Goal: Task Accomplishment & Management: Manage account settings

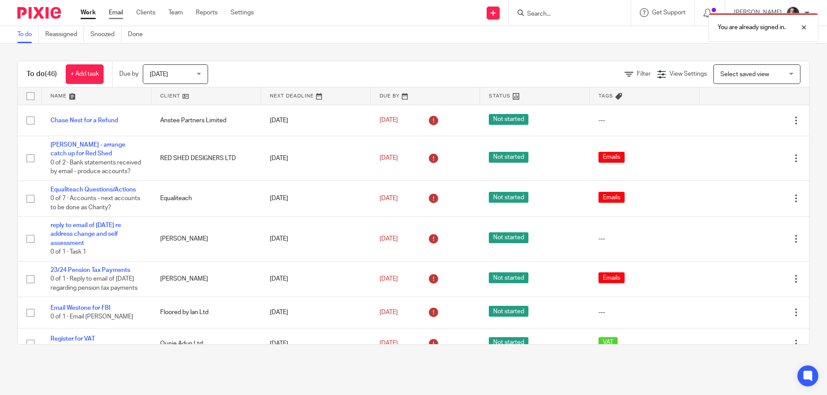
click at [121, 13] on link "Email" at bounding box center [116, 12] width 14 height 9
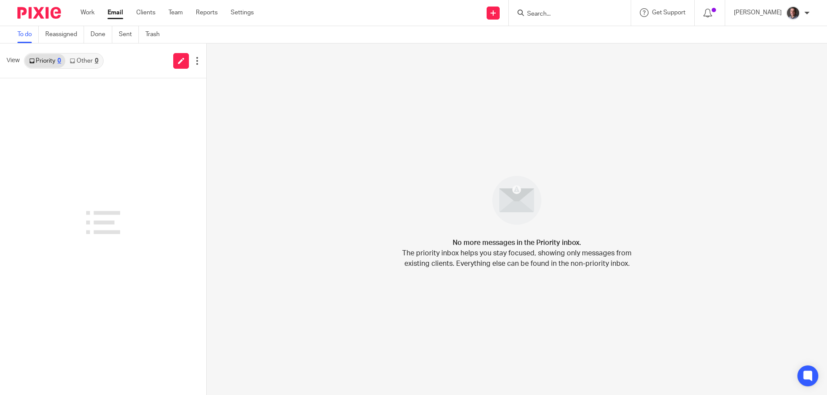
click at [82, 64] on link "Other 0" at bounding box center [83, 61] width 37 height 14
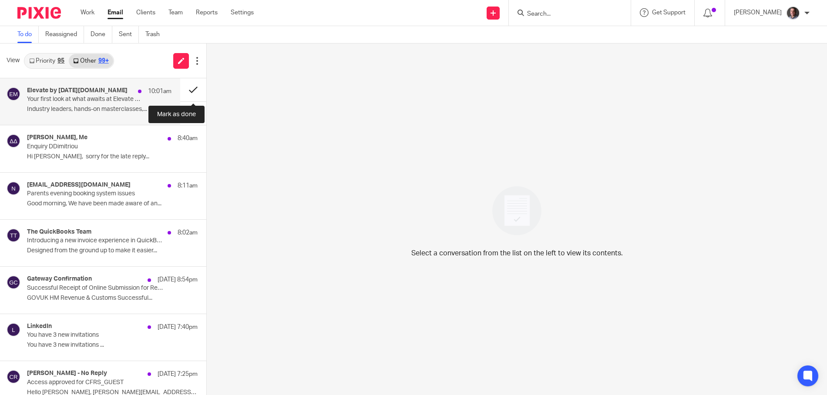
click at [194, 88] on button at bounding box center [193, 89] width 26 height 23
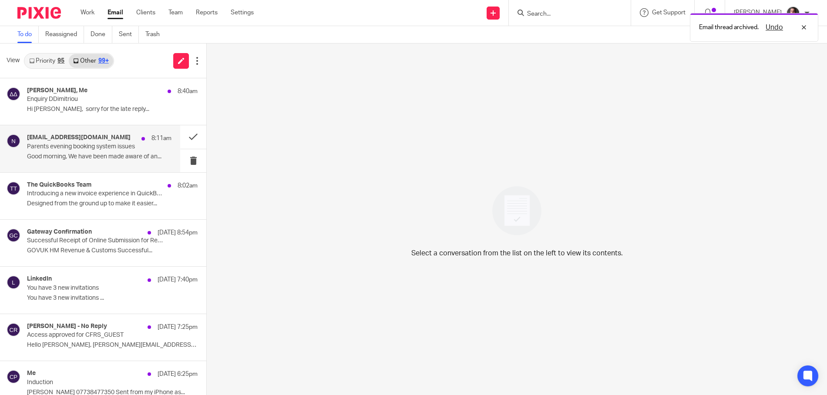
click at [124, 146] on p "Parents evening booking system issues" at bounding box center [85, 146] width 116 height 7
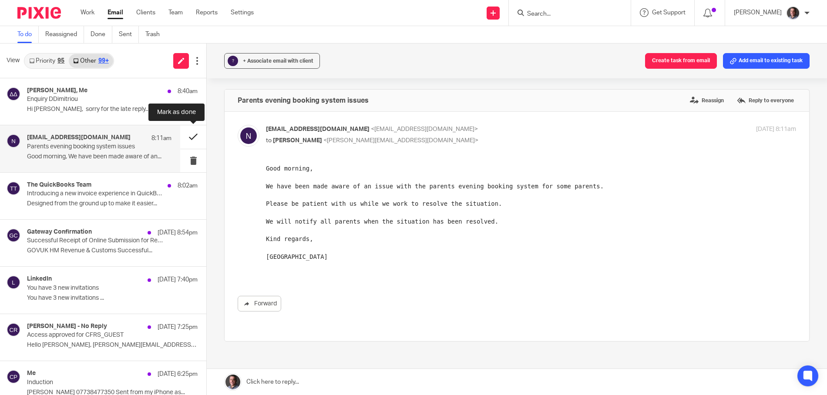
click at [194, 136] on button at bounding box center [193, 136] width 26 height 23
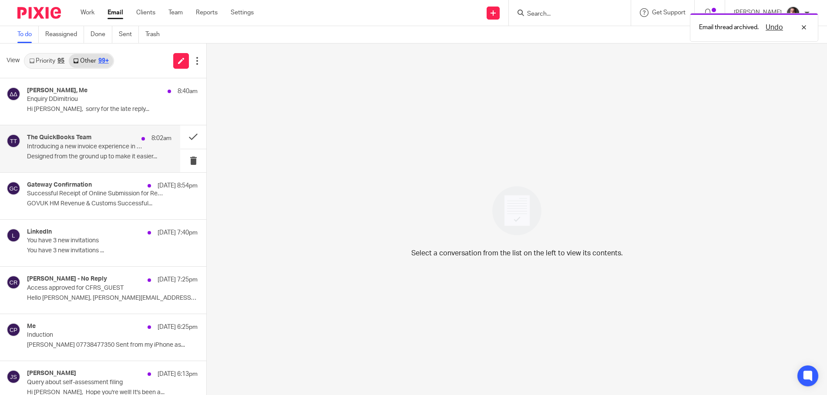
click at [134, 146] on p "Introducing a new invoice experience in QuickBooks" at bounding box center [85, 146] width 116 height 7
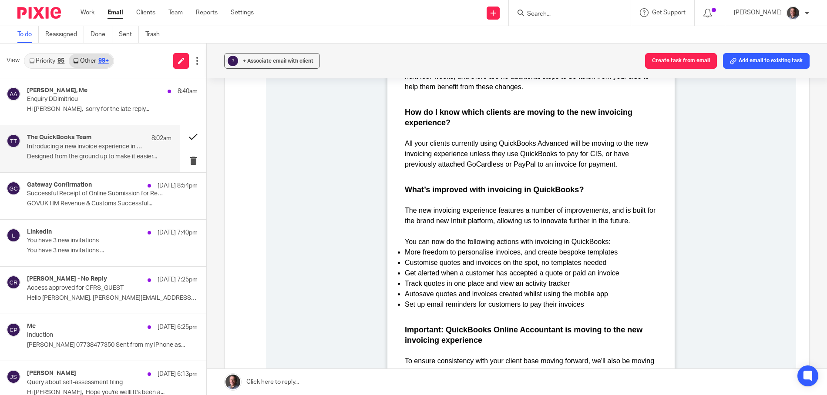
scroll to position [390, 0]
click at [192, 135] on button at bounding box center [193, 136] width 26 height 23
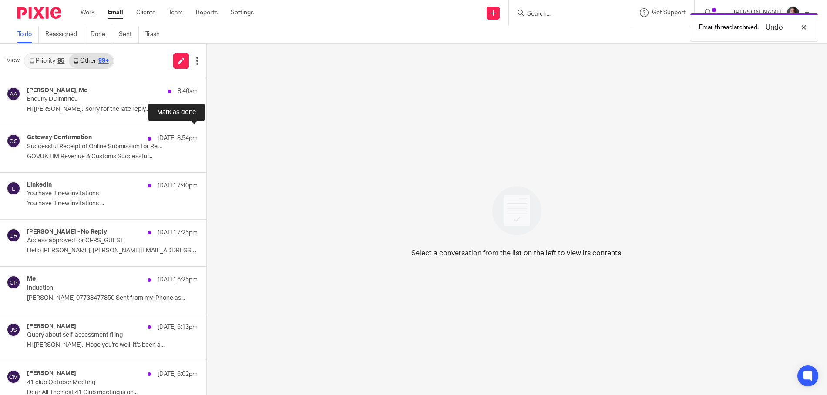
click at [206, 135] on button at bounding box center [209, 136] width 7 height 23
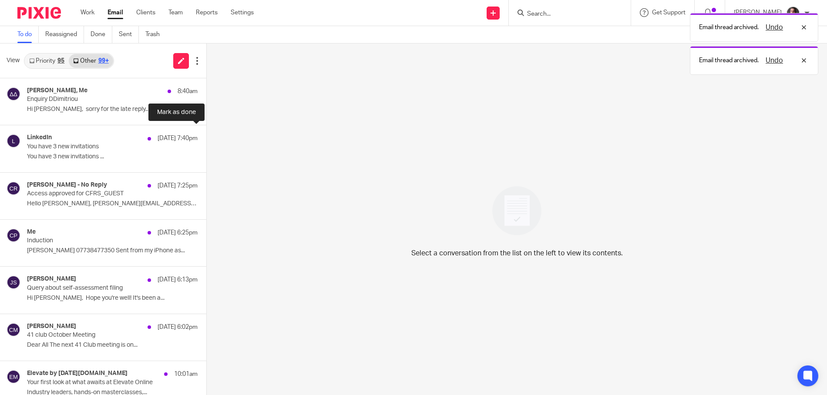
click at [206, 135] on button at bounding box center [209, 136] width 7 height 23
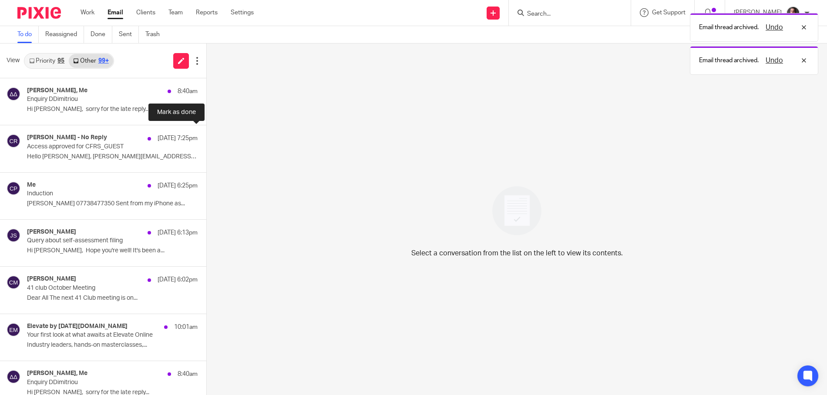
click at [206, 135] on button at bounding box center [209, 136] width 7 height 23
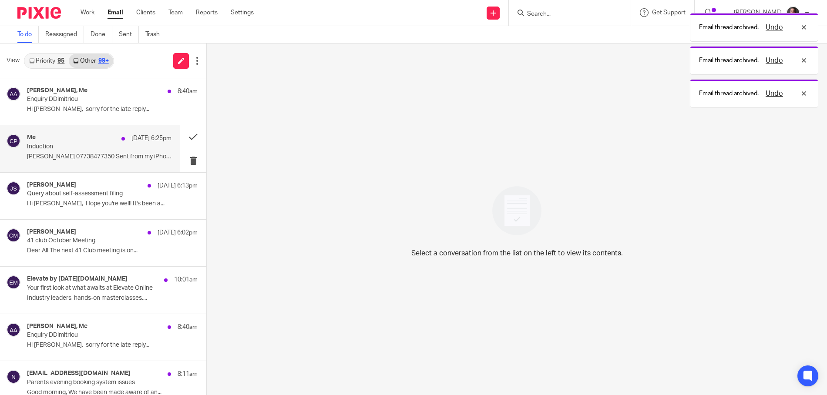
drag, startPoint x: 127, startPoint y: 143, endPoint x: 134, endPoint y: 143, distance: 6.5
click at [127, 143] on p "Induction" at bounding box center [85, 146] width 116 height 7
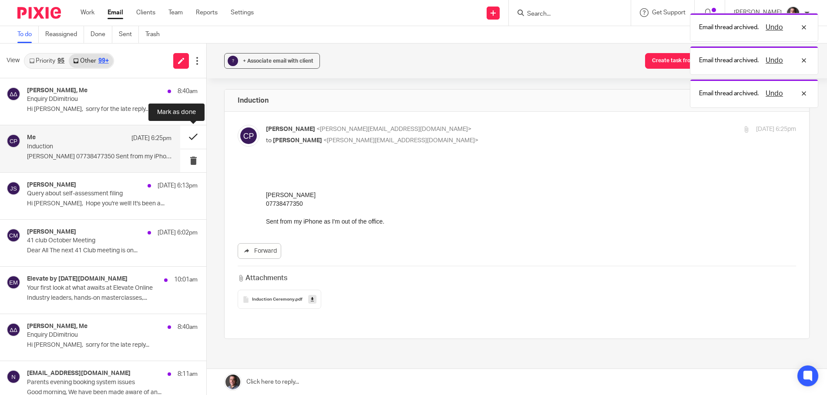
scroll to position [0, 0]
click at [193, 134] on button at bounding box center [193, 136] width 26 height 23
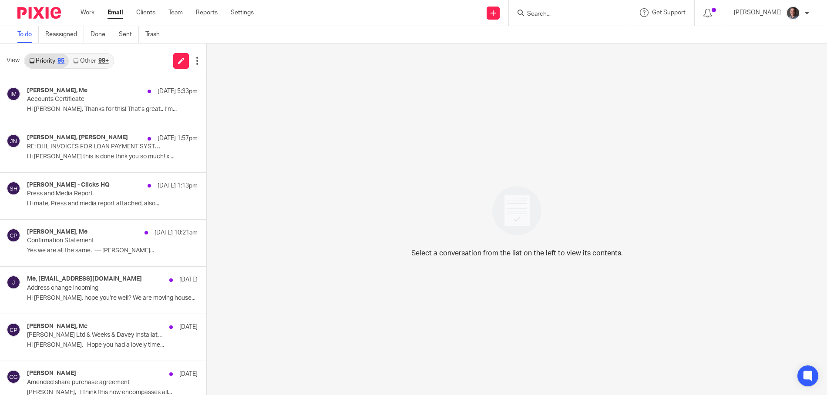
click at [95, 60] on link "Other 99+" at bounding box center [91, 61] width 44 height 14
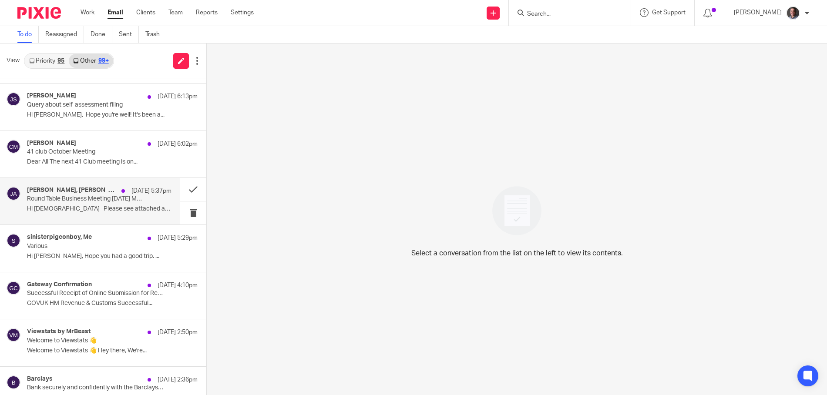
scroll to position [45, 0]
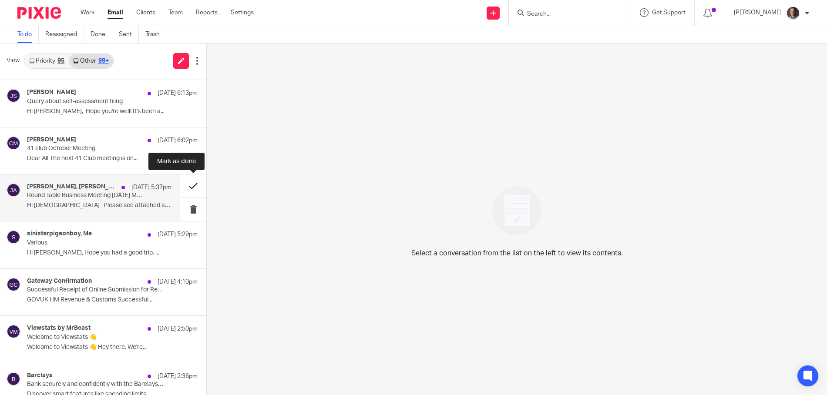
click at [194, 184] on button at bounding box center [193, 185] width 26 height 23
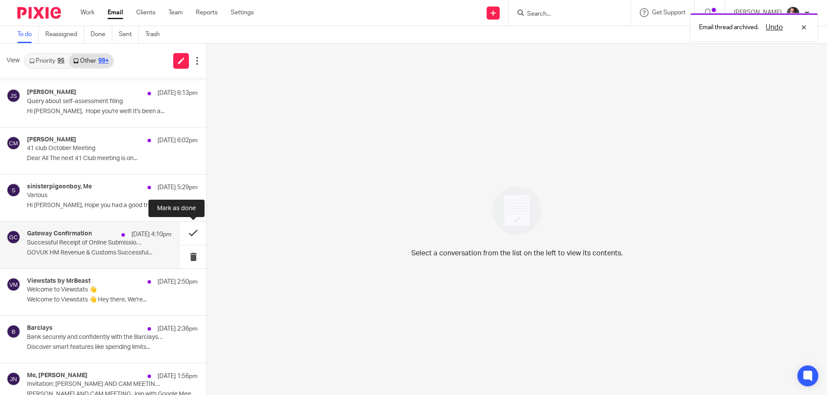
click at [195, 232] on button at bounding box center [193, 232] width 26 height 23
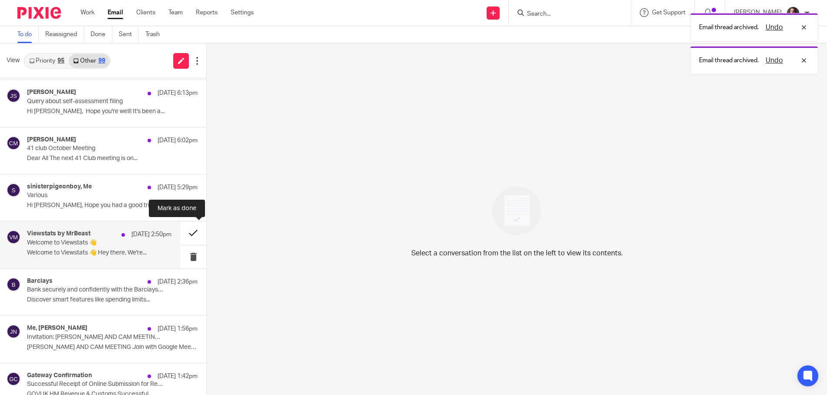
click at [195, 232] on button at bounding box center [193, 232] width 26 height 23
click at [196, 231] on button at bounding box center [193, 232] width 26 height 23
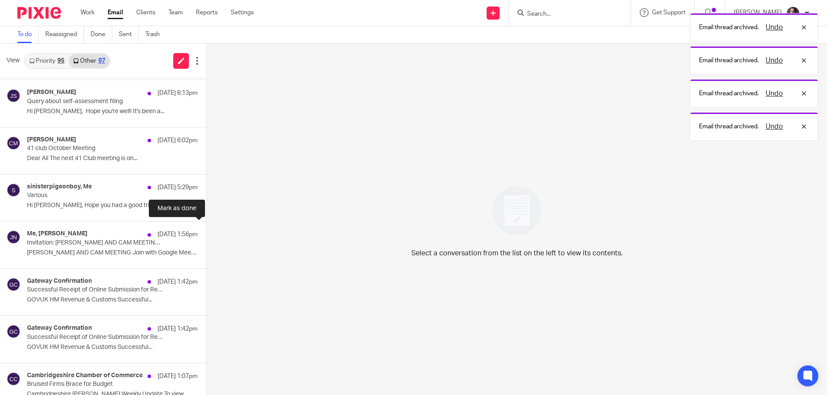
click at [206, 231] on button at bounding box center [209, 232] width 7 height 23
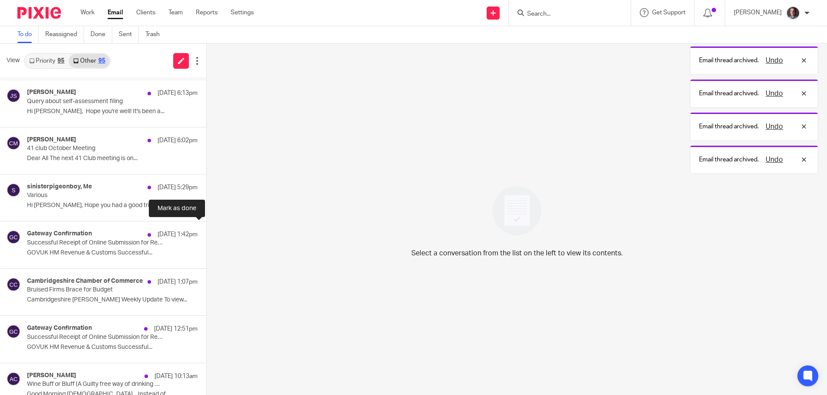
click at [206, 231] on button at bounding box center [209, 232] width 7 height 23
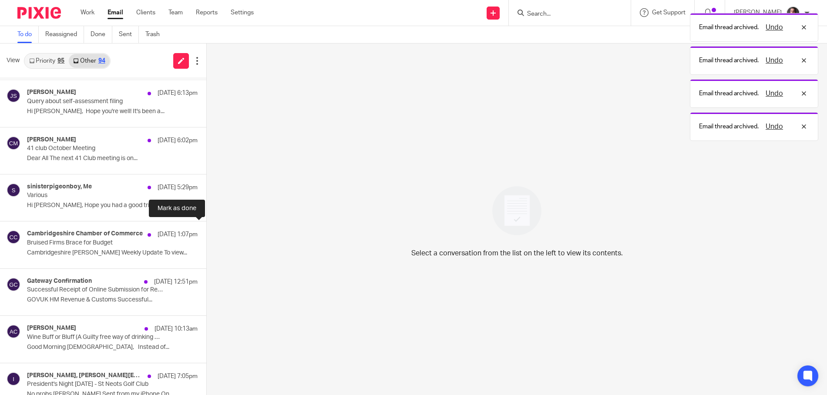
click at [206, 231] on button at bounding box center [209, 232] width 7 height 23
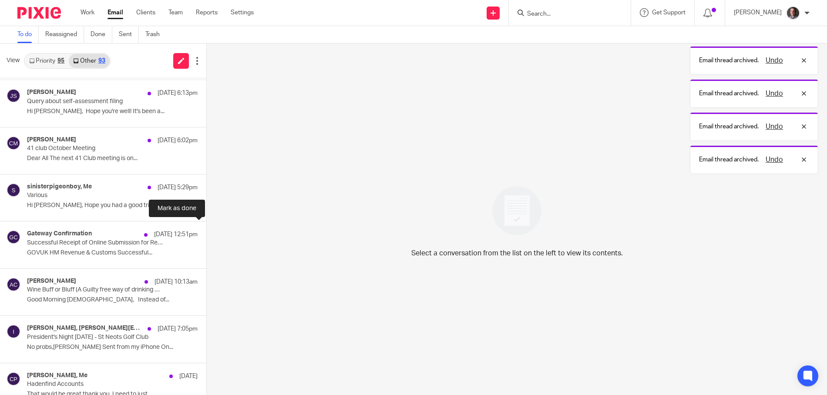
click at [206, 231] on button at bounding box center [209, 232] width 7 height 23
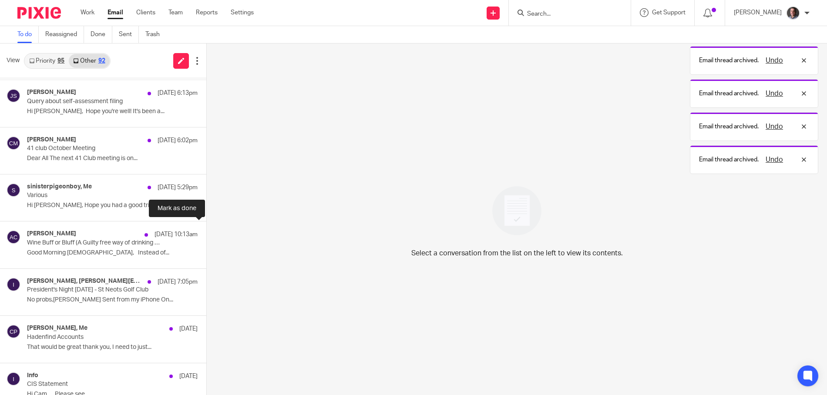
click at [206, 231] on button at bounding box center [209, 232] width 7 height 23
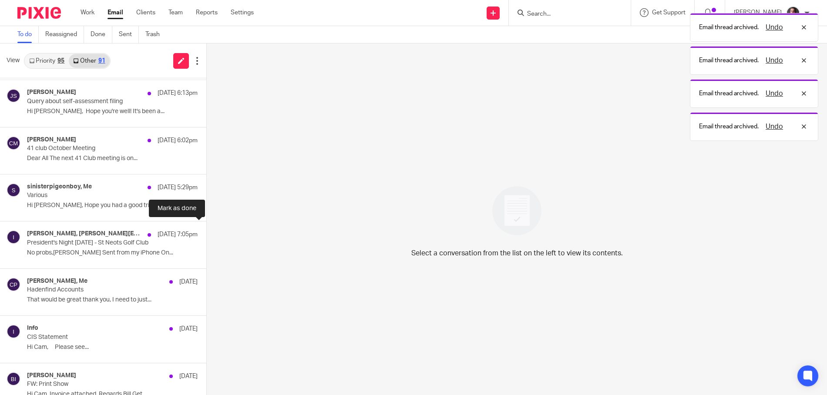
click at [206, 231] on button at bounding box center [209, 232] width 7 height 23
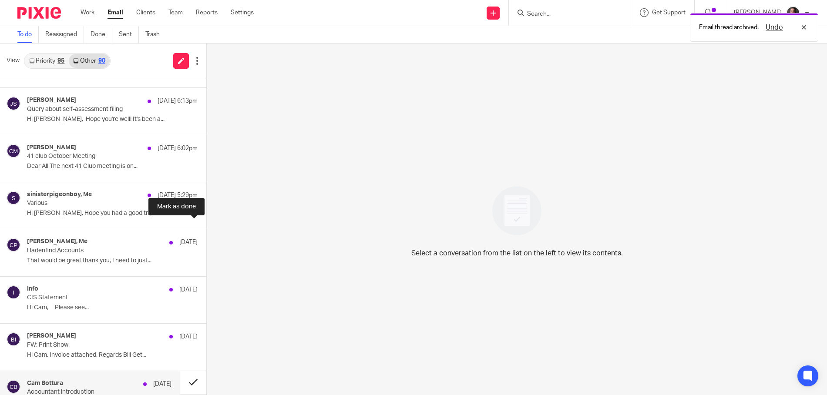
scroll to position [0, 0]
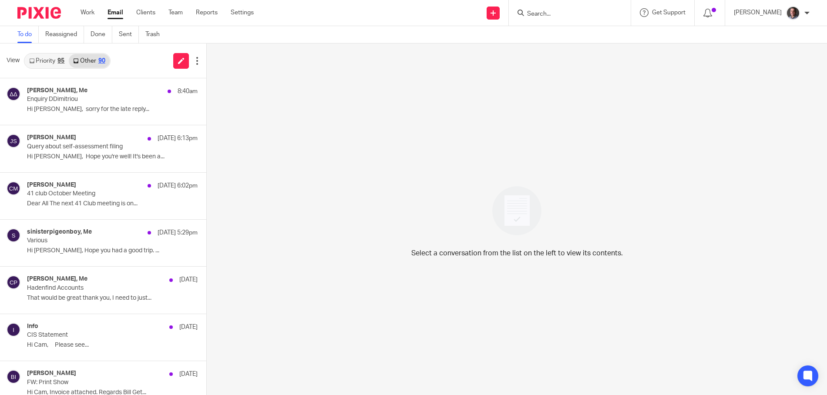
click at [55, 63] on link "Priority 95" at bounding box center [47, 61] width 44 height 14
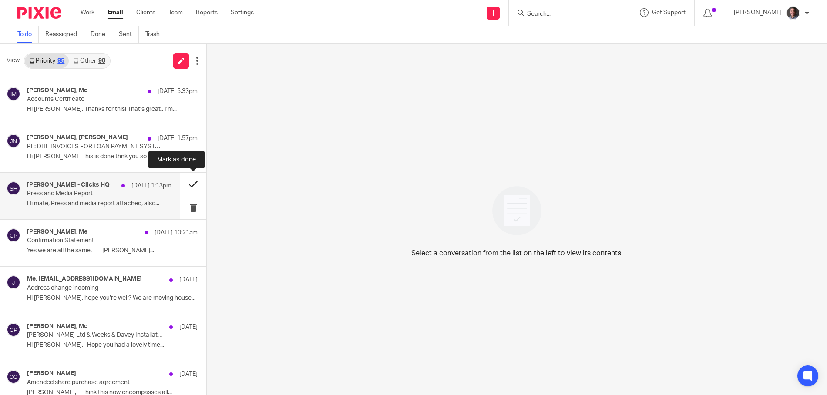
click at [191, 183] on button at bounding box center [193, 184] width 26 height 23
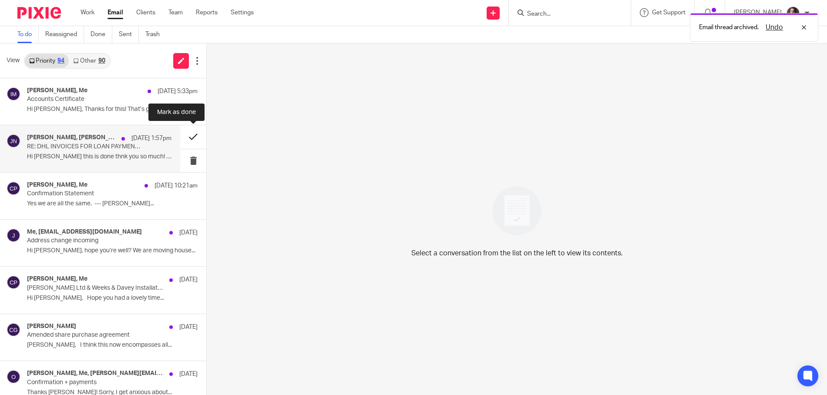
click at [191, 136] on button at bounding box center [193, 136] width 26 height 23
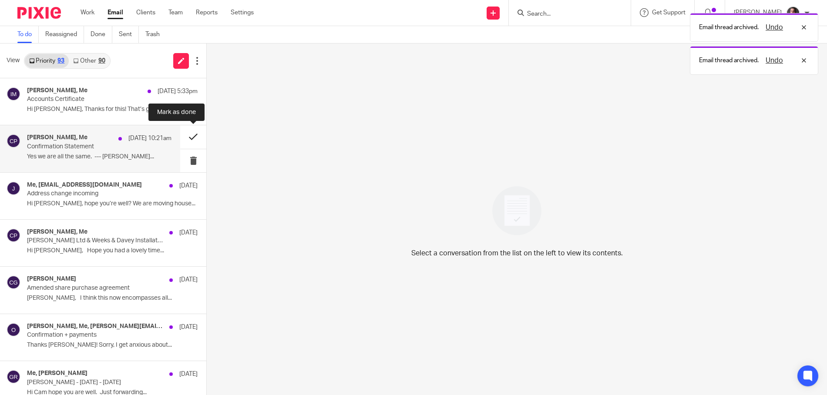
click at [192, 135] on button at bounding box center [193, 136] width 26 height 23
